Goal: Book appointment/travel/reservation

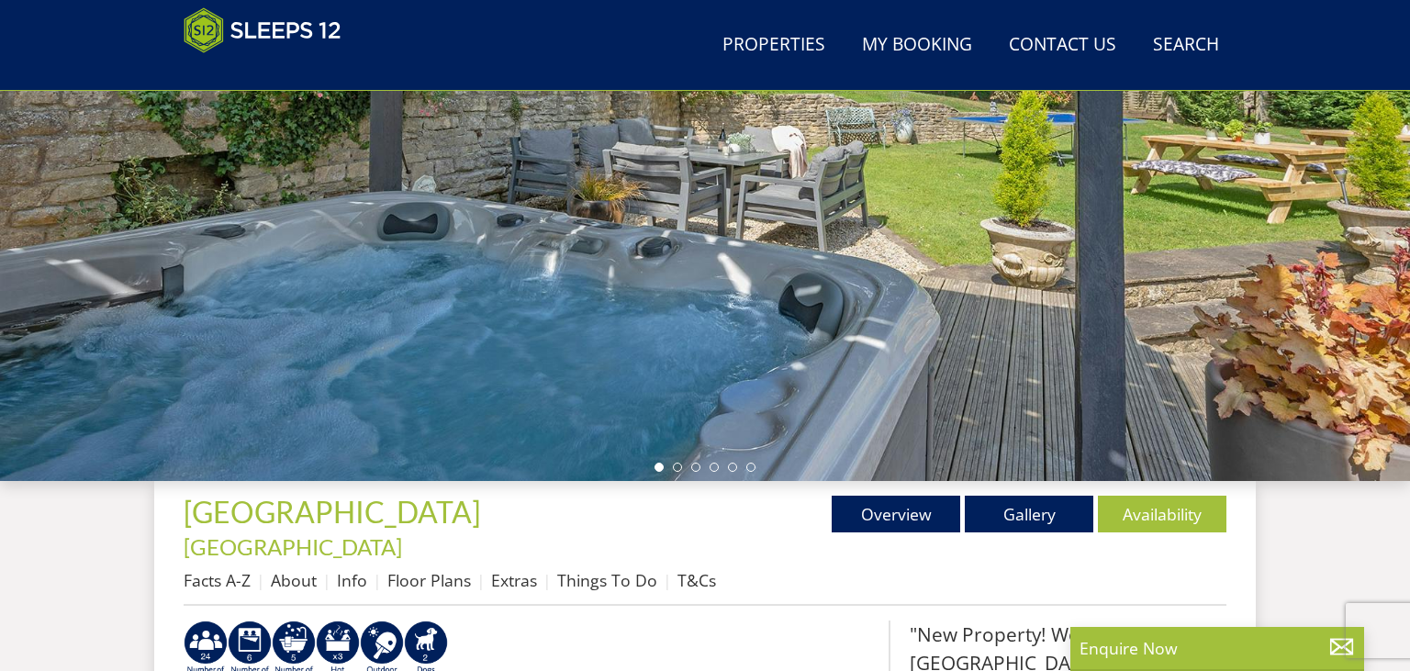
scroll to position [312, 0]
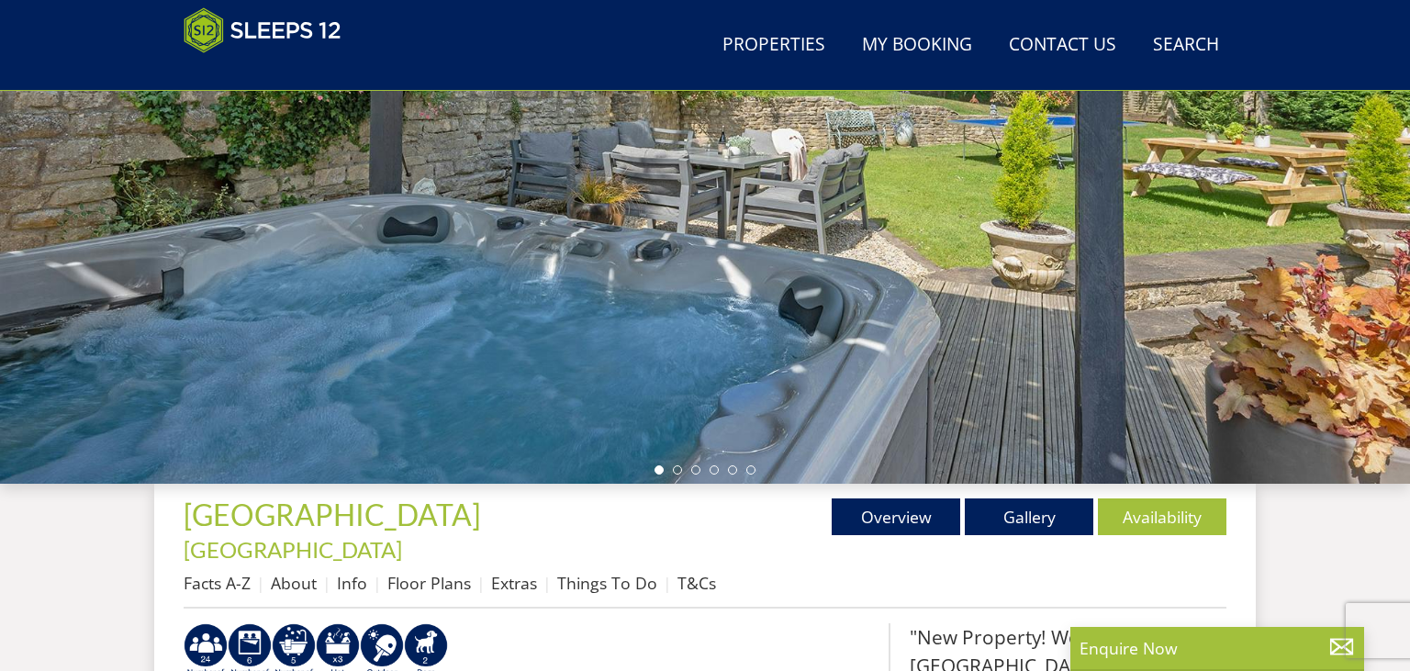
click at [1383, 235] on div at bounding box center [705, 162] width 1410 height 643
click at [675, 465] on ul at bounding box center [705, 469] width 101 height 9
click at [675, 469] on li at bounding box center [677, 469] width 9 height 9
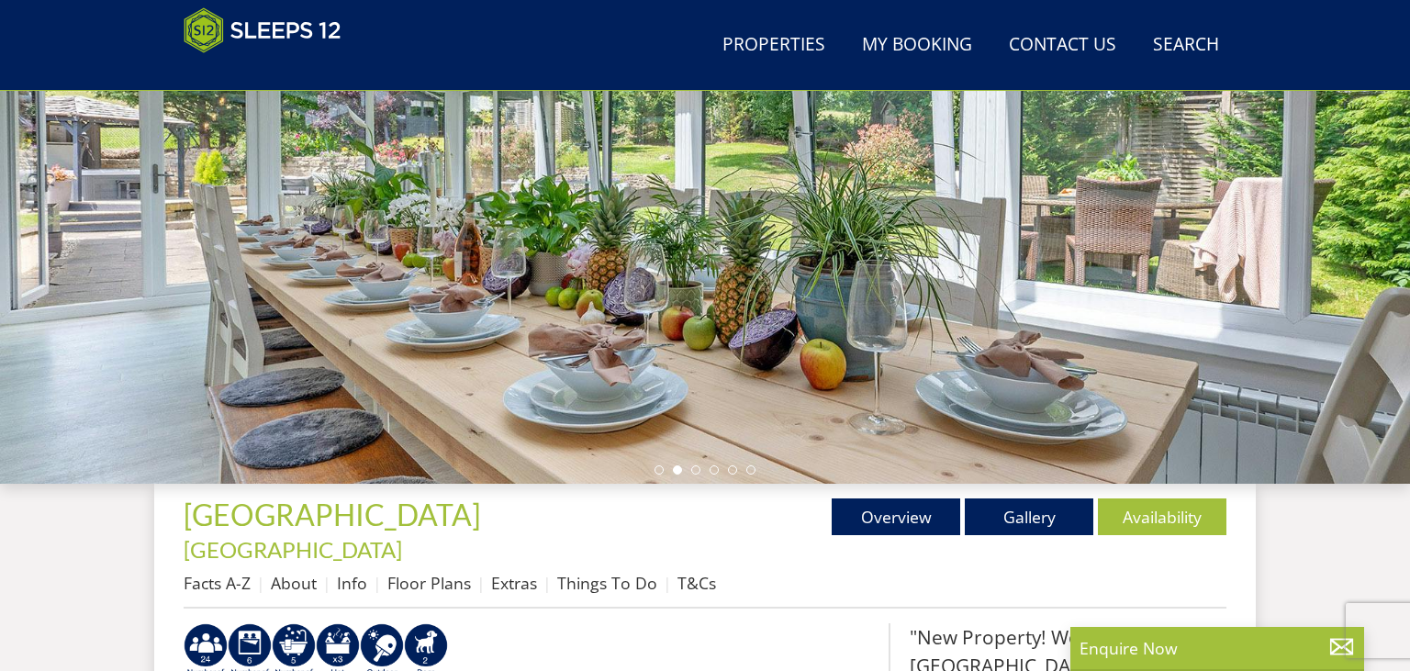
click at [703, 466] on ul at bounding box center [705, 469] width 101 height 9
click at [701, 470] on ul at bounding box center [705, 469] width 101 height 9
click at [700, 470] on li at bounding box center [695, 469] width 9 height 9
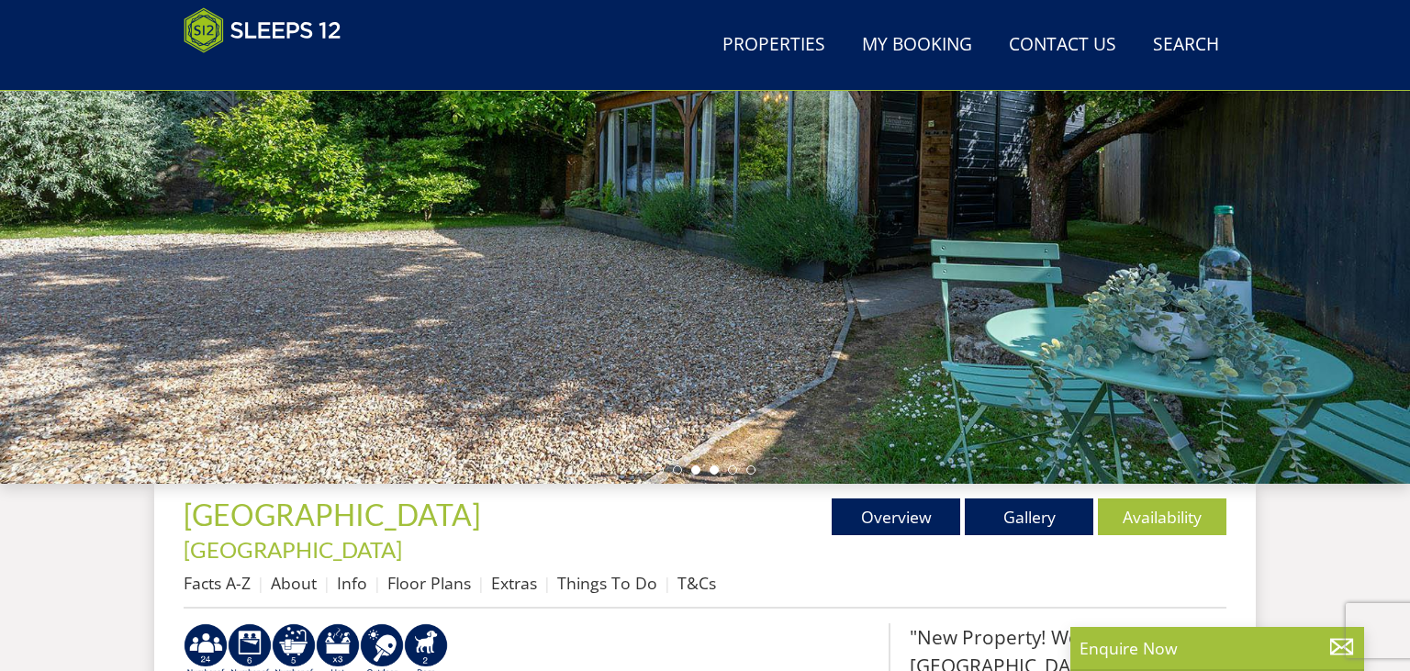
click at [717, 468] on li at bounding box center [714, 469] width 9 height 9
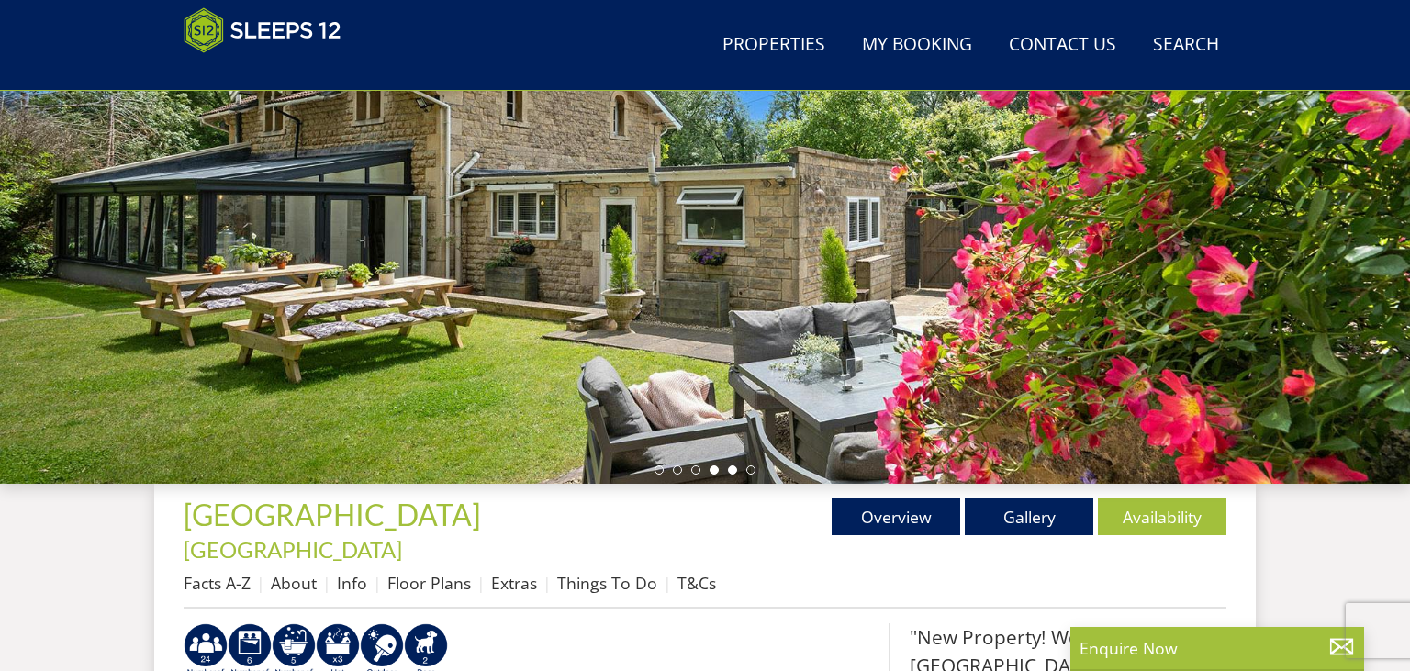
click at [736, 468] on li at bounding box center [732, 469] width 9 height 9
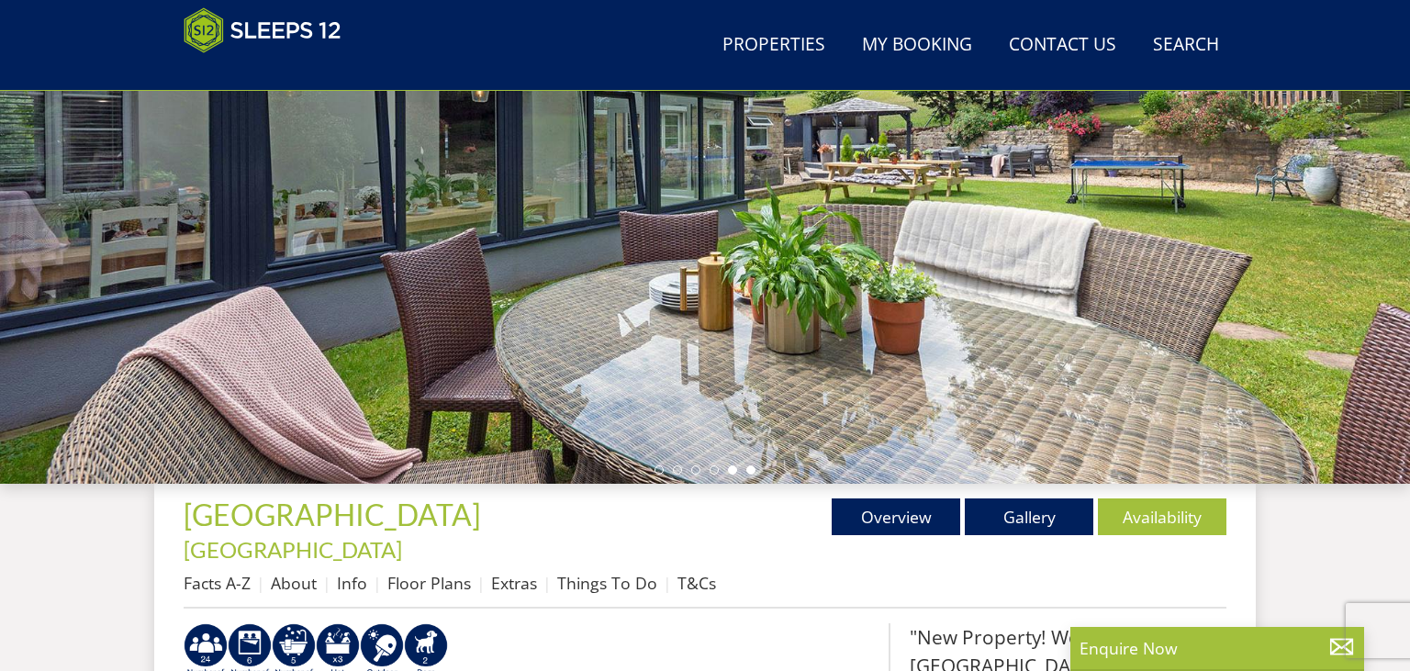
click at [752, 468] on li at bounding box center [750, 469] width 9 height 9
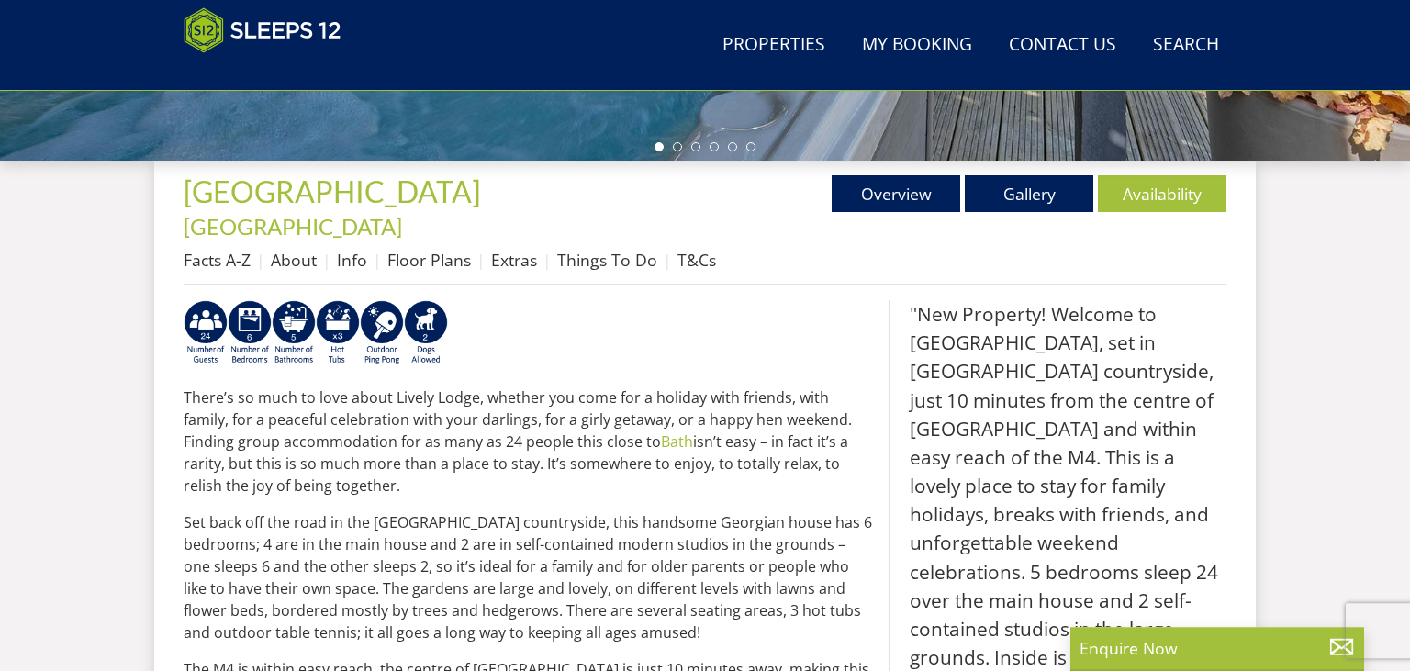
scroll to position [603, 0]
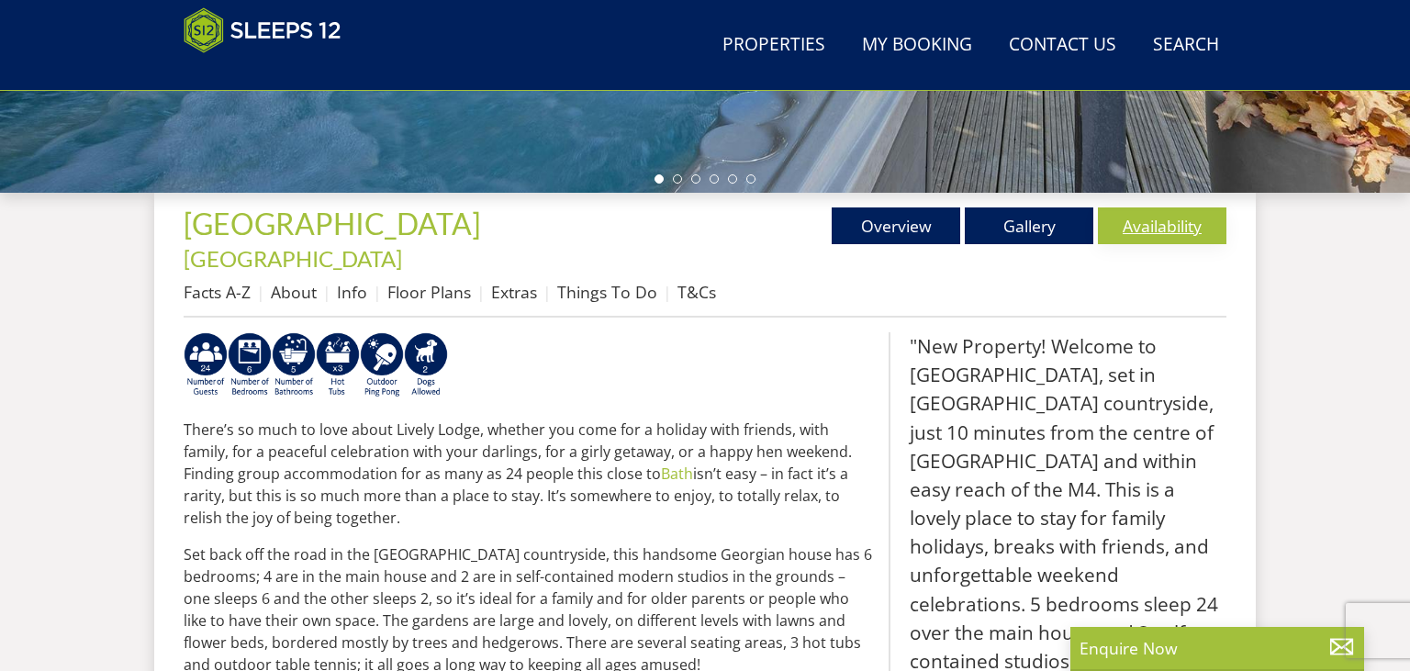
click at [1161, 226] on link "Availability" at bounding box center [1162, 225] width 129 height 37
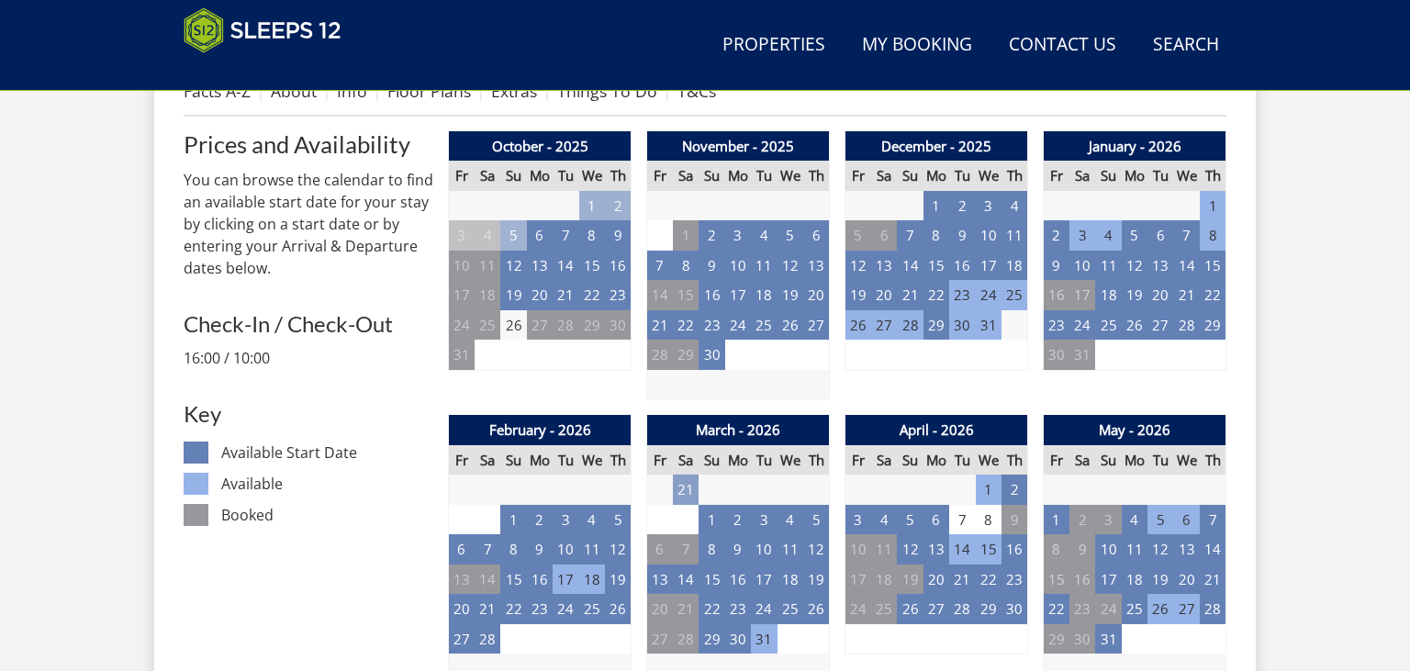
scroll to position [797, 0]
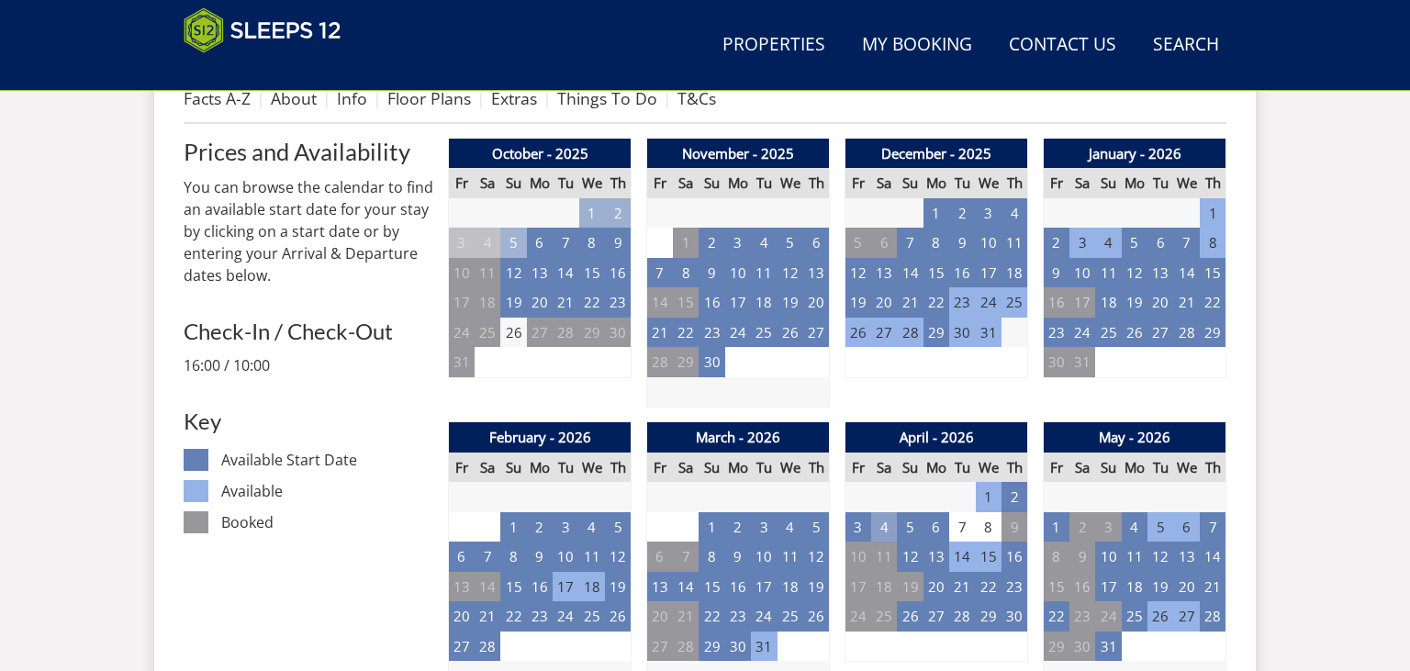
click at [894, 512] on td "4" at bounding box center [884, 527] width 26 height 30
